Goal: Navigation & Orientation: Find specific page/section

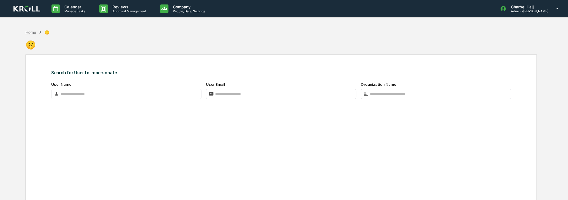
click at [30, 32] on div "Home" at bounding box center [30, 32] width 11 height 5
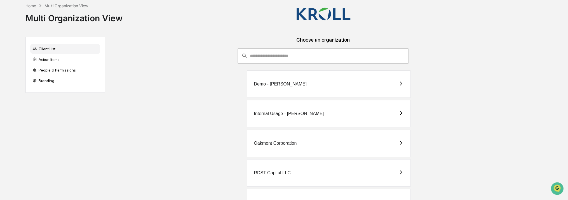
click at [280, 115] on div "Internal Usage - [PERSON_NAME]" at bounding box center [289, 113] width 70 height 5
